Goal: Information Seeking & Learning: Learn about a topic

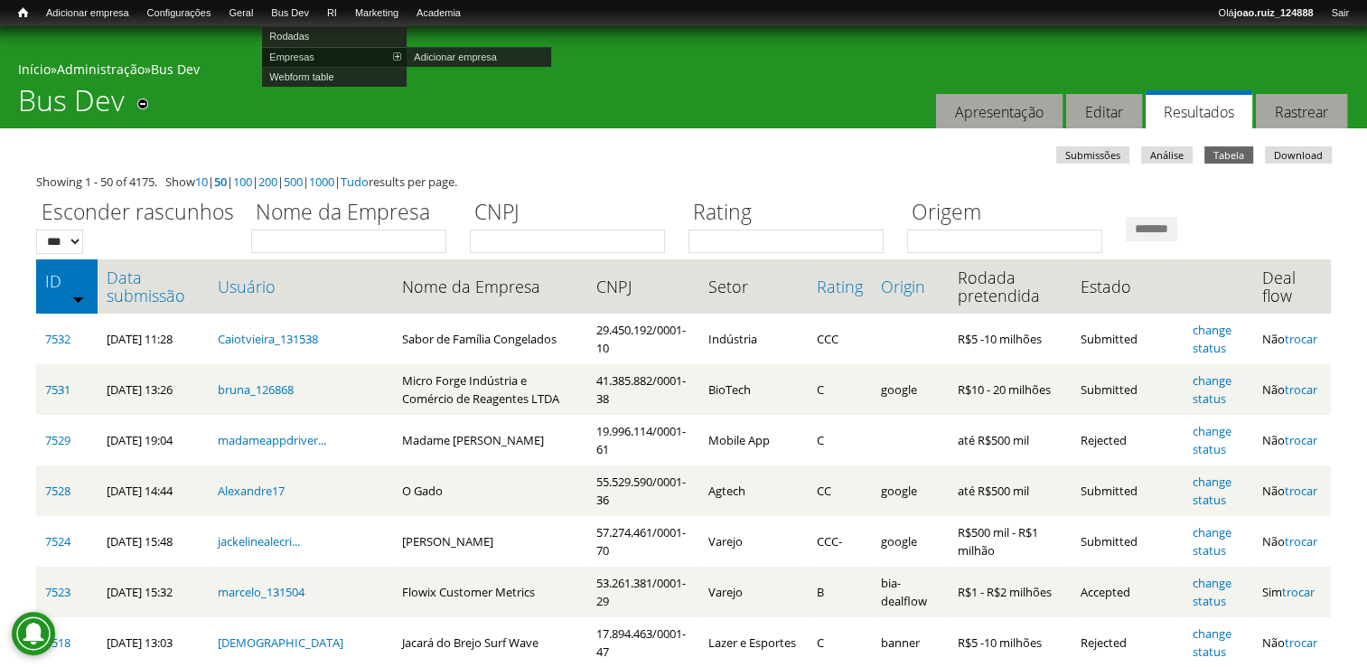
click at [306, 59] on link "Empresas" at bounding box center [334, 57] width 145 height 20
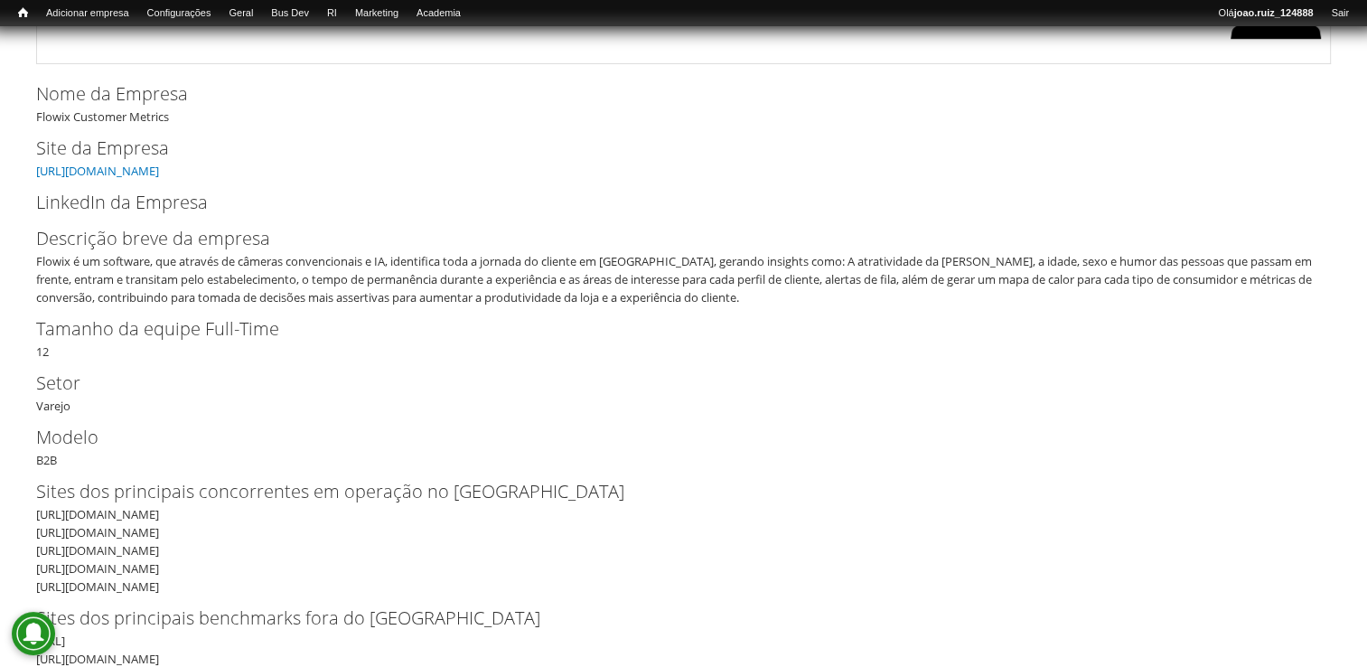
scroll to position [253, 0]
